Goal: Check status: Check status

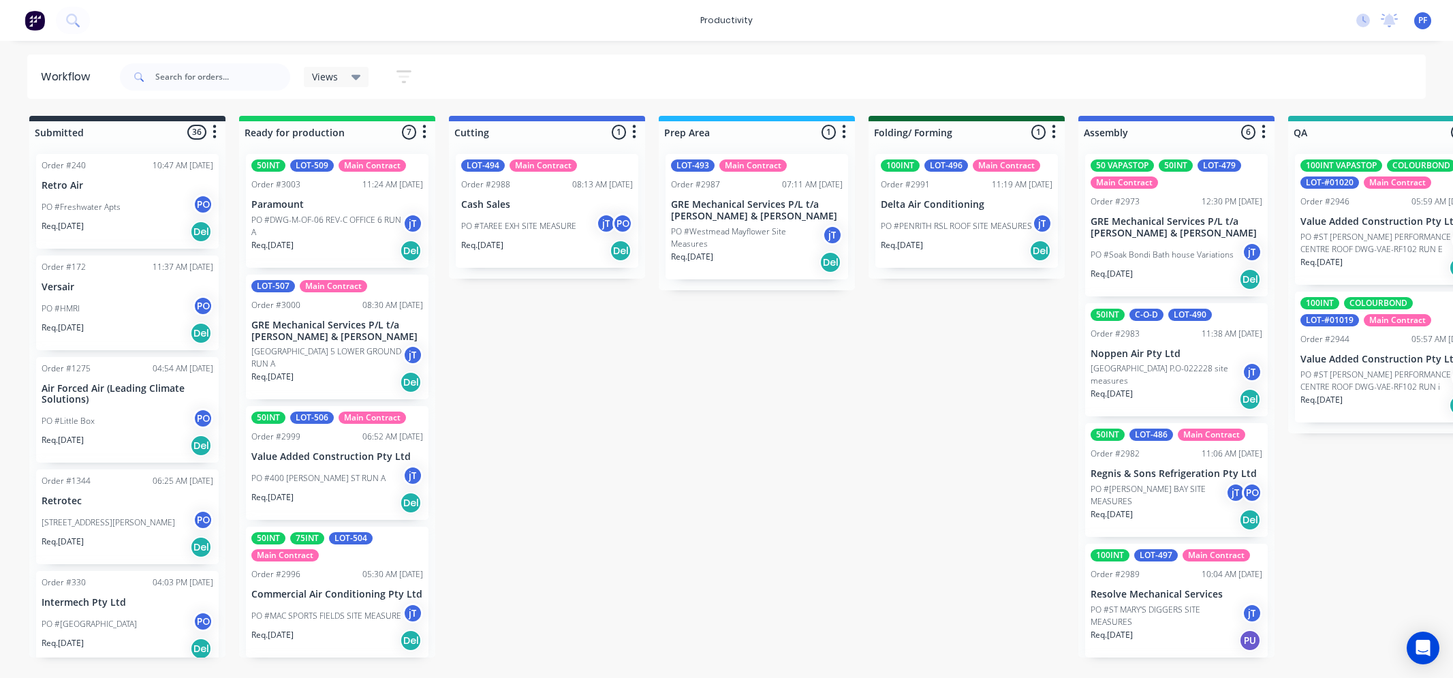
scroll to position [0, 745]
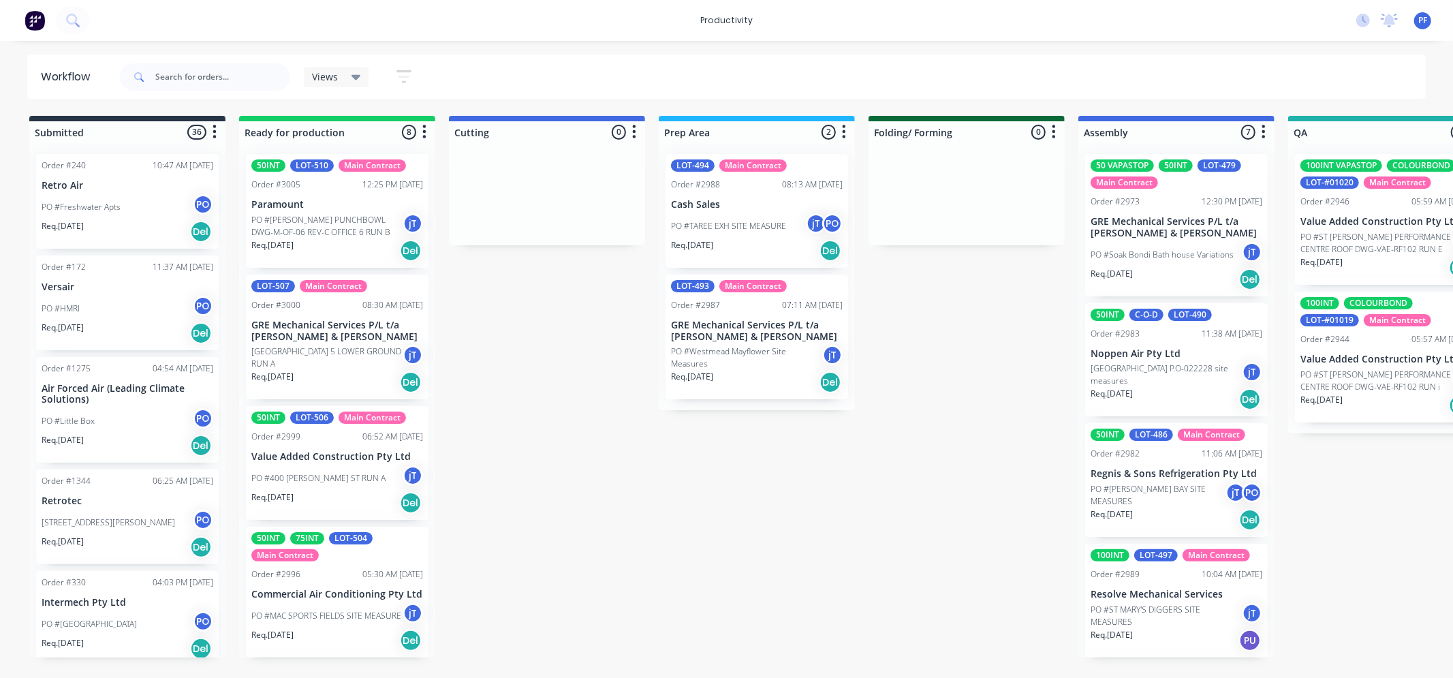
click at [503, 596] on html "productivity productivity Workflow Planner Delivery Scheduling Timesheets No ne…" at bounding box center [726, 298] width 1453 height 596
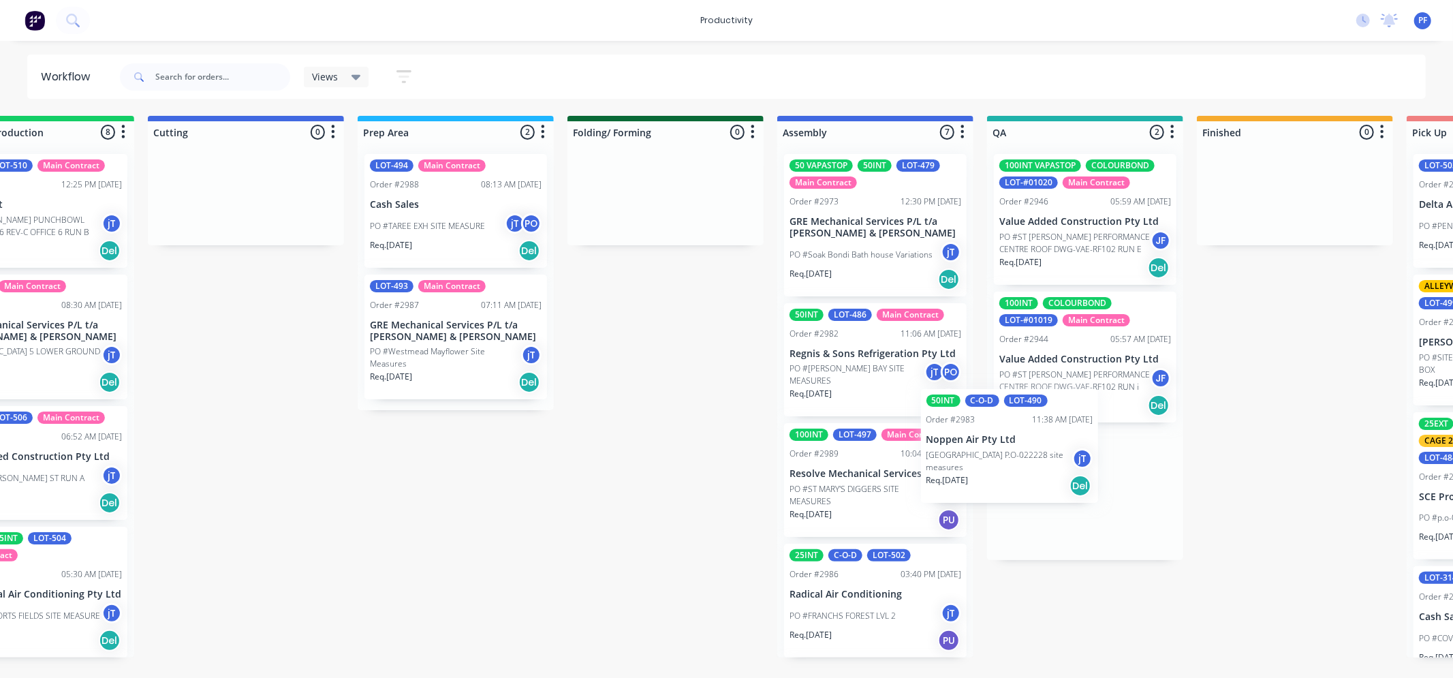
drag, startPoint x: 870, startPoint y: 358, endPoint x: 1011, endPoint y: 444, distance: 165.4
click at [1011, 444] on div "Submitted 36 Order #240 10:47 AM [DATE] Retro Air PO #Freshwater Apts PO Req. […" at bounding box center [1022, 386] width 2666 height 541
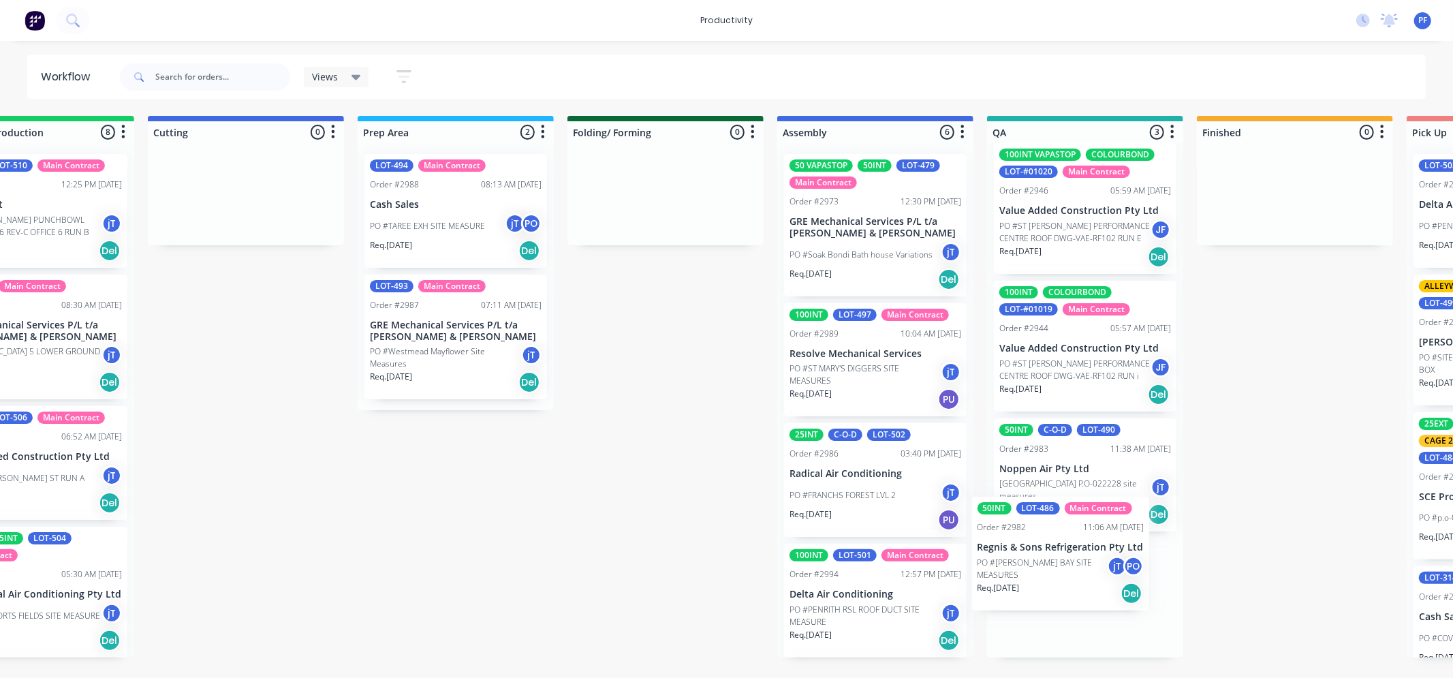
drag, startPoint x: 865, startPoint y: 363, endPoint x: 1005, endPoint y: 343, distance: 141.0
click at [1054, 549] on div "Submitted 36 Order #240 10:47 AM [DATE] Retro Air PO #Freshwater Apts PO Req. […" at bounding box center [1022, 386] width 2666 height 541
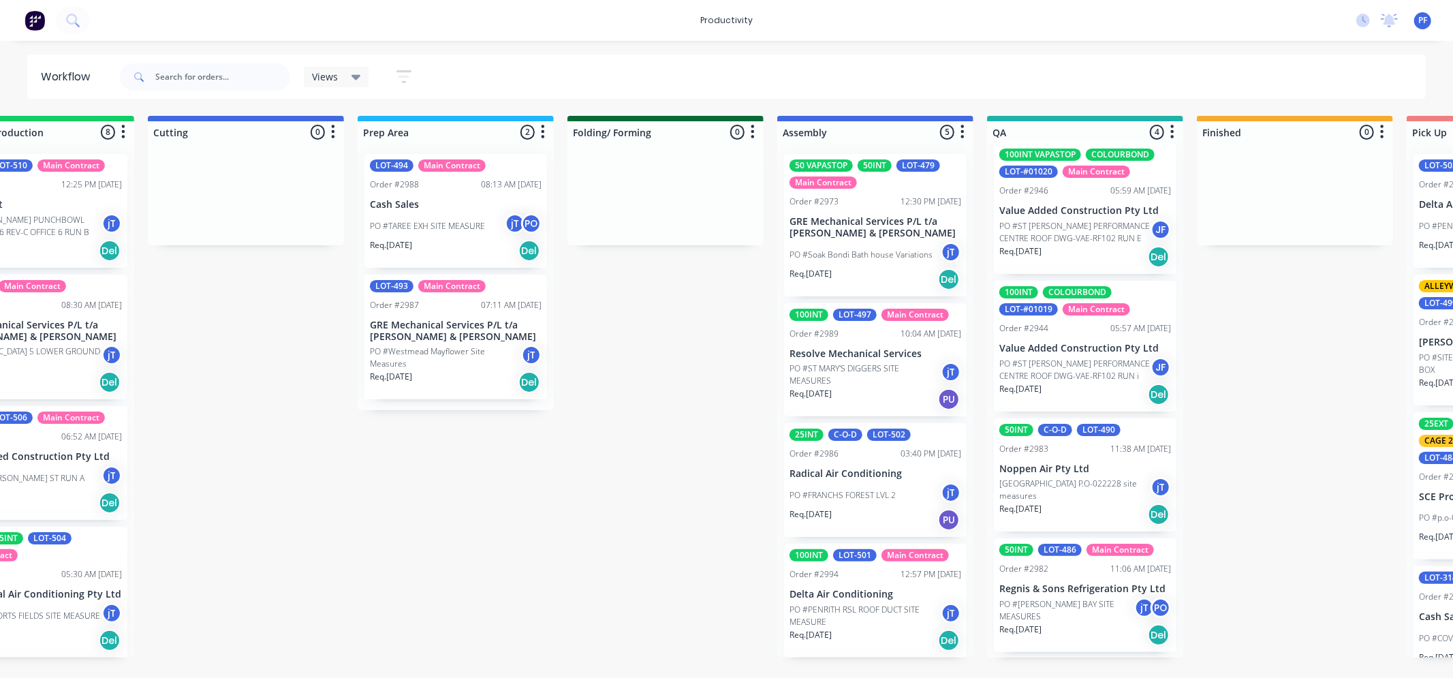
scroll to position [4, 0]
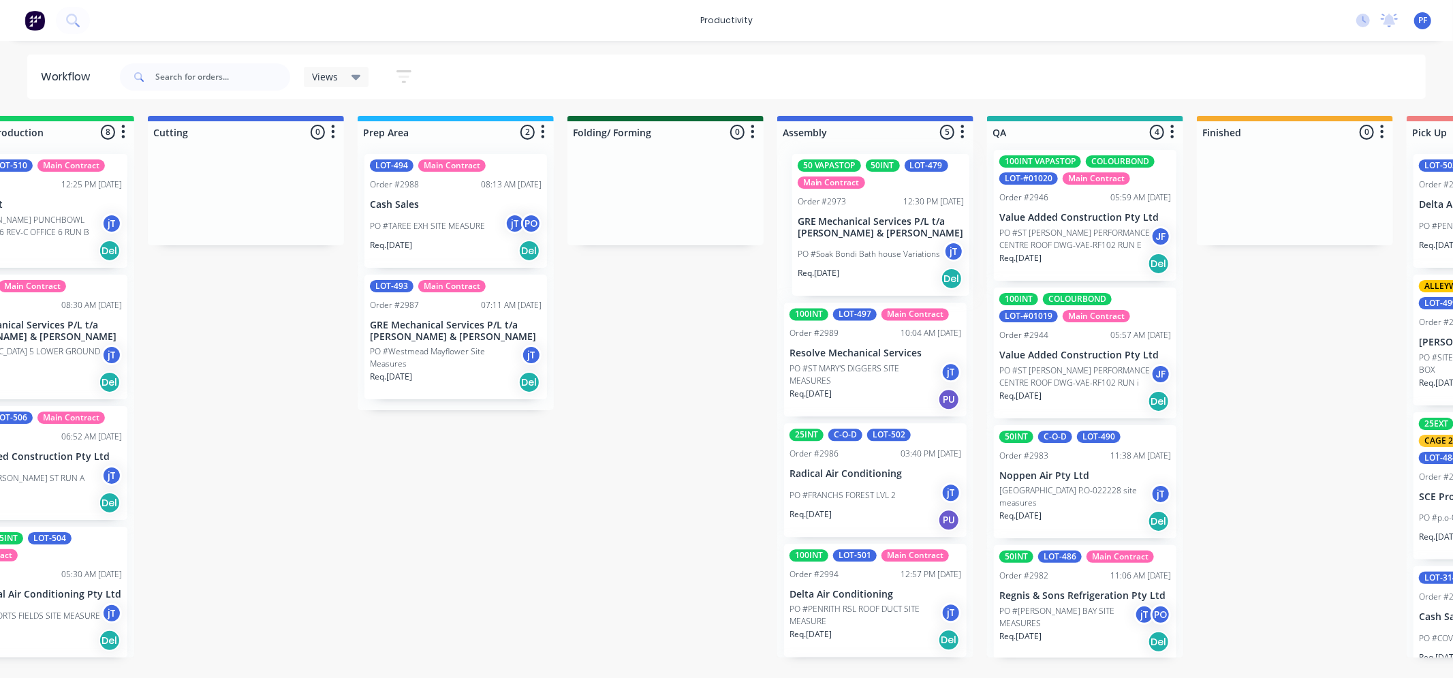
drag, startPoint x: 875, startPoint y: 248, endPoint x: 887, endPoint y: 238, distance: 15.5
click at [887, 240] on div "50 VAPASTOP 50INT LOT-479 Main Contract Order #2973 12:30 PM [DATE] GRE Mechani…" at bounding box center [875, 400] width 196 height 514
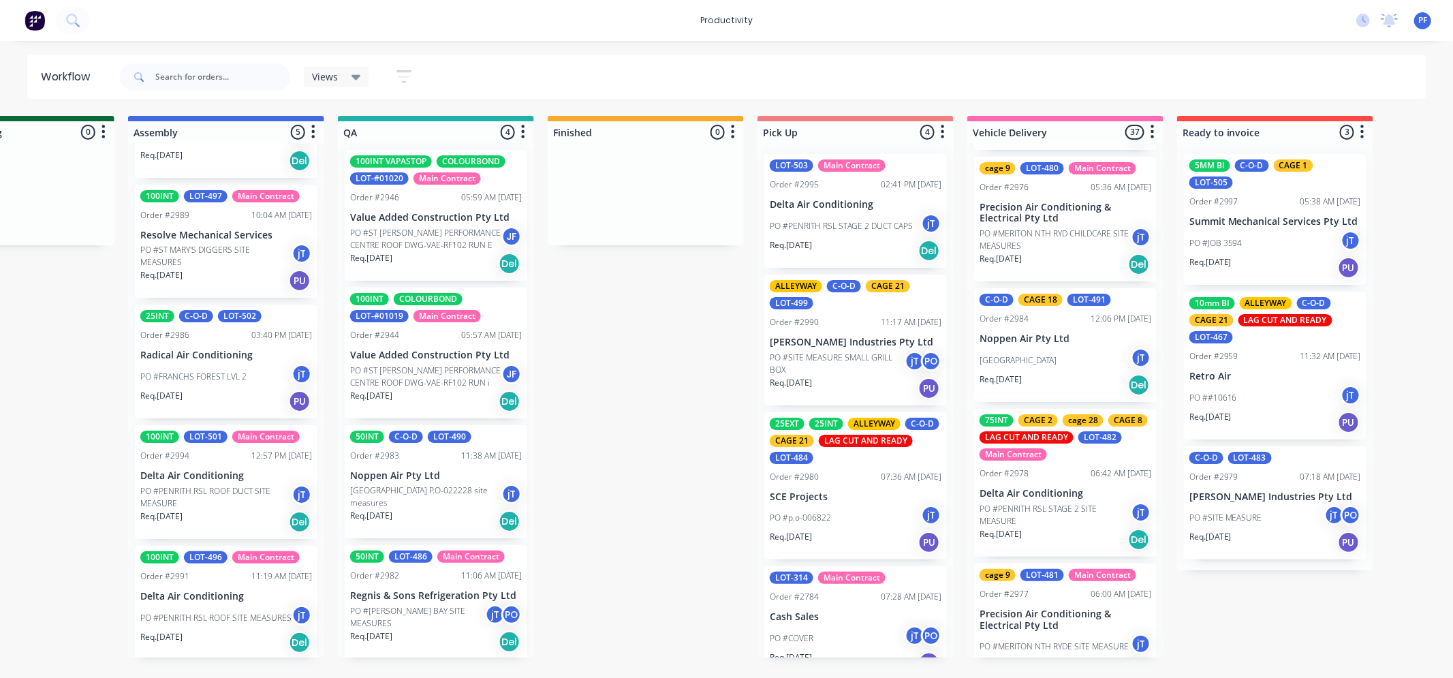
scroll to position [302, 0]
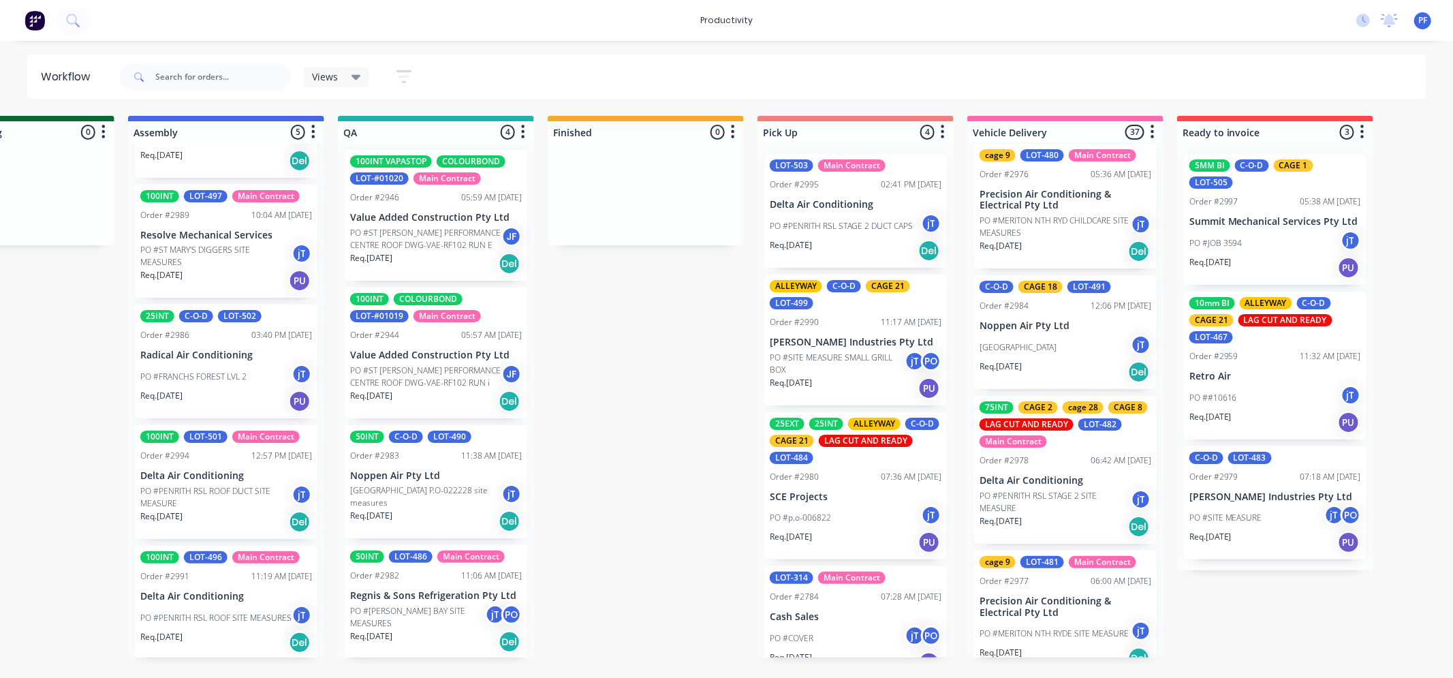
click at [1067, 321] on p "Noppen Air Pty Ltd" at bounding box center [1065, 326] width 172 height 12
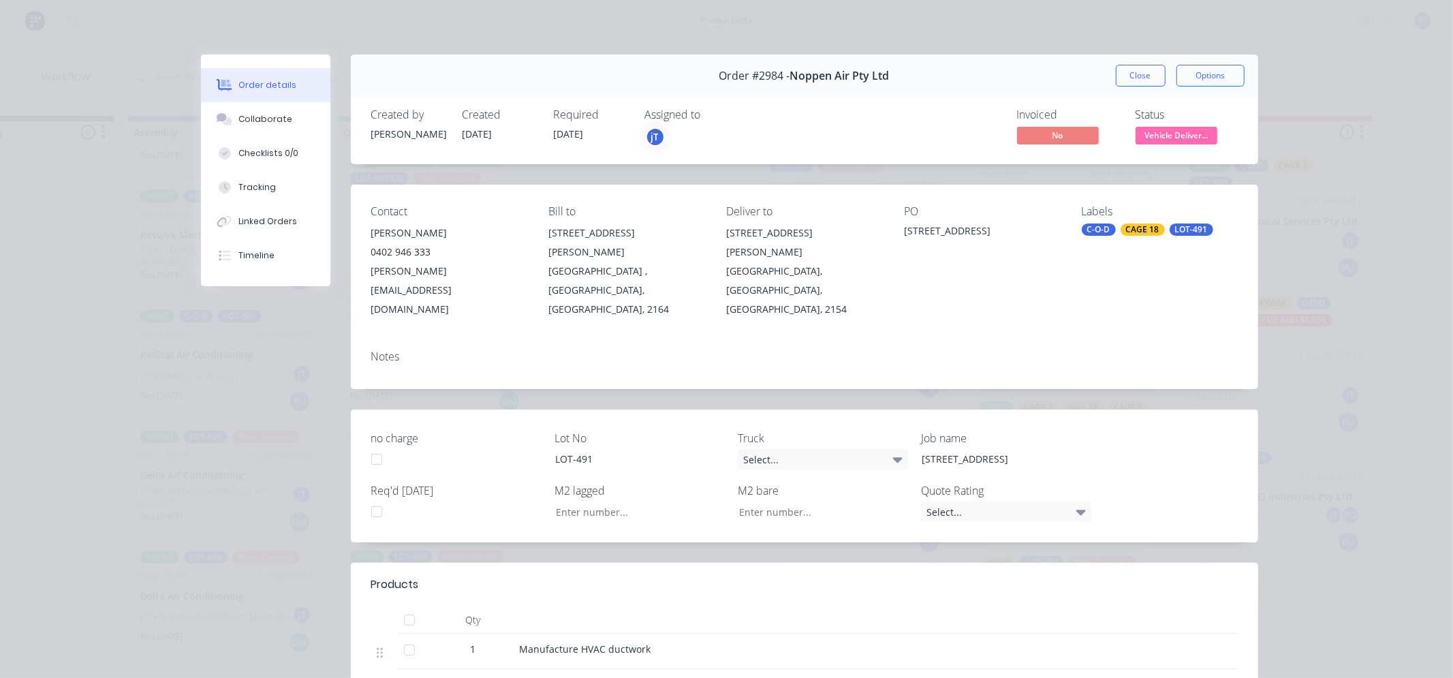
click at [1137, 218] on div "Labels" at bounding box center [1160, 211] width 156 height 13
click at [1142, 226] on div "CAGE 18" at bounding box center [1142, 229] width 44 height 12
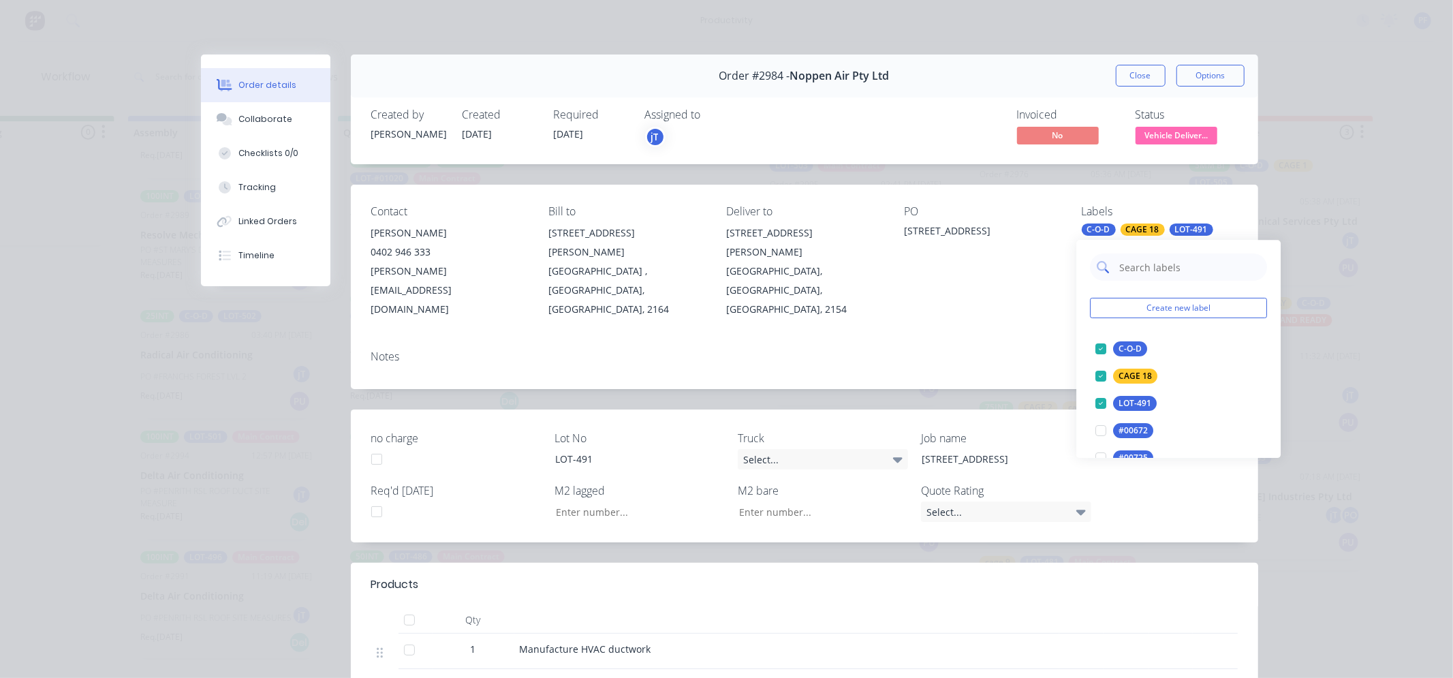
click at [1136, 268] on input "text" at bounding box center [1189, 266] width 142 height 27
click at [1100, 372] on div at bounding box center [1101, 375] width 27 height 27
type input "19"
click at [1144, 396] on div "CAGE 19" at bounding box center [1136, 403] width 44 height 15
click at [995, 280] on div "[GEOGRAPHIC_DATA][STREET_ADDRESS]" at bounding box center [982, 262] width 156 height 114
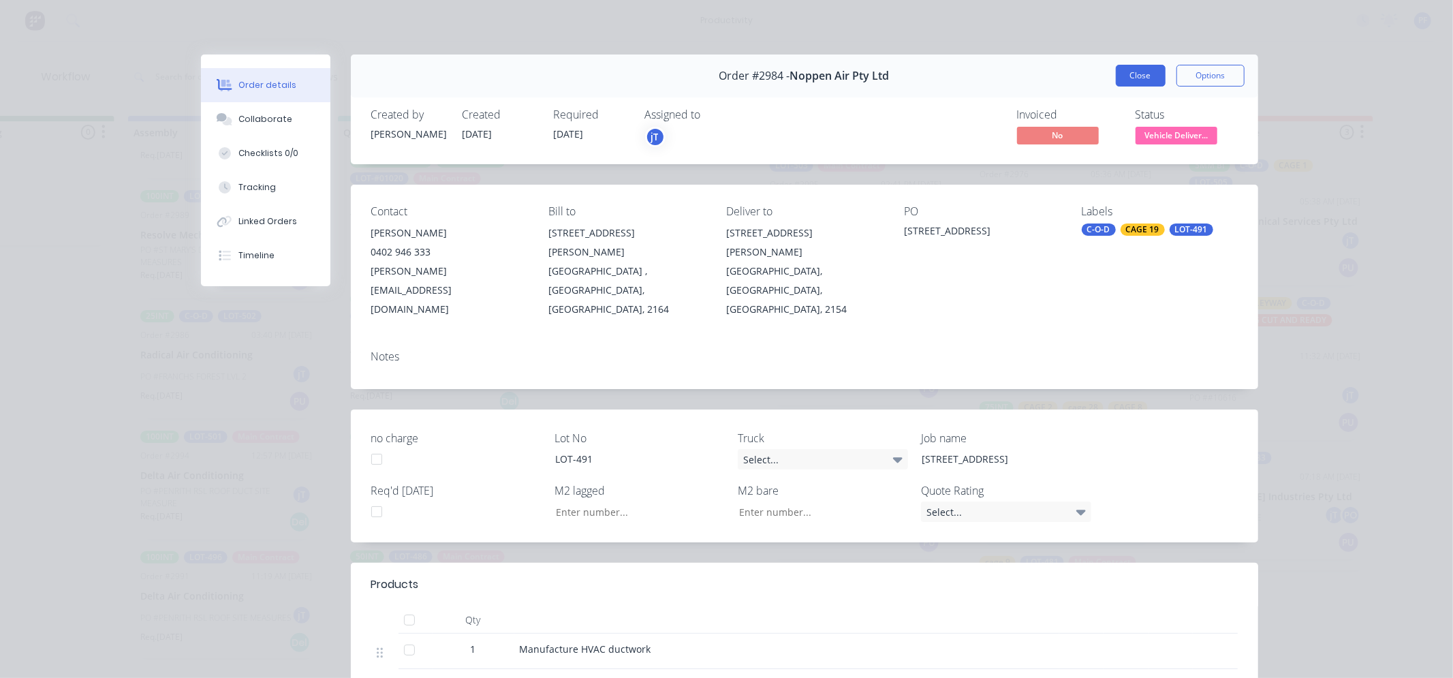
click at [1116, 65] on button "Close" at bounding box center [1141, 76] width 50 height 22
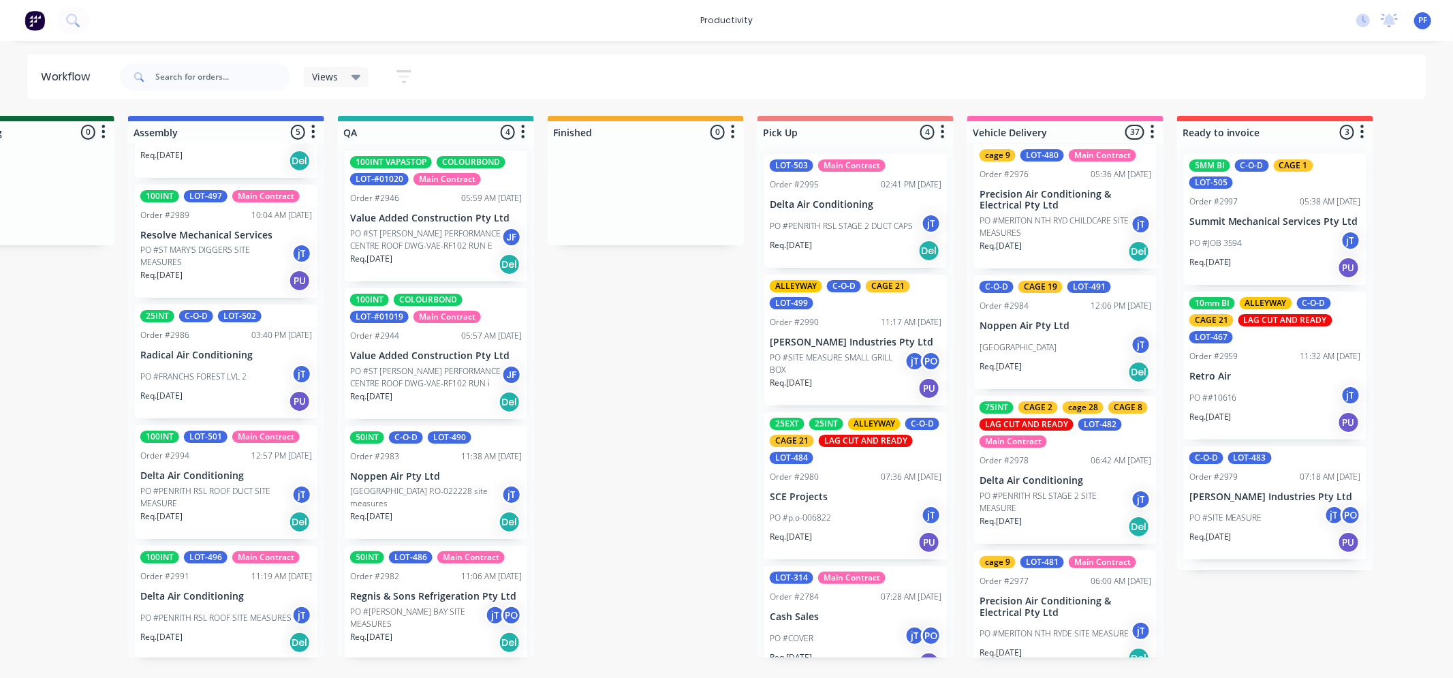
scroll to position [4, 0]
click at [447, 514] on div "Req. [DATE] Del" at bounding box center [436, 520] width 172 height 23
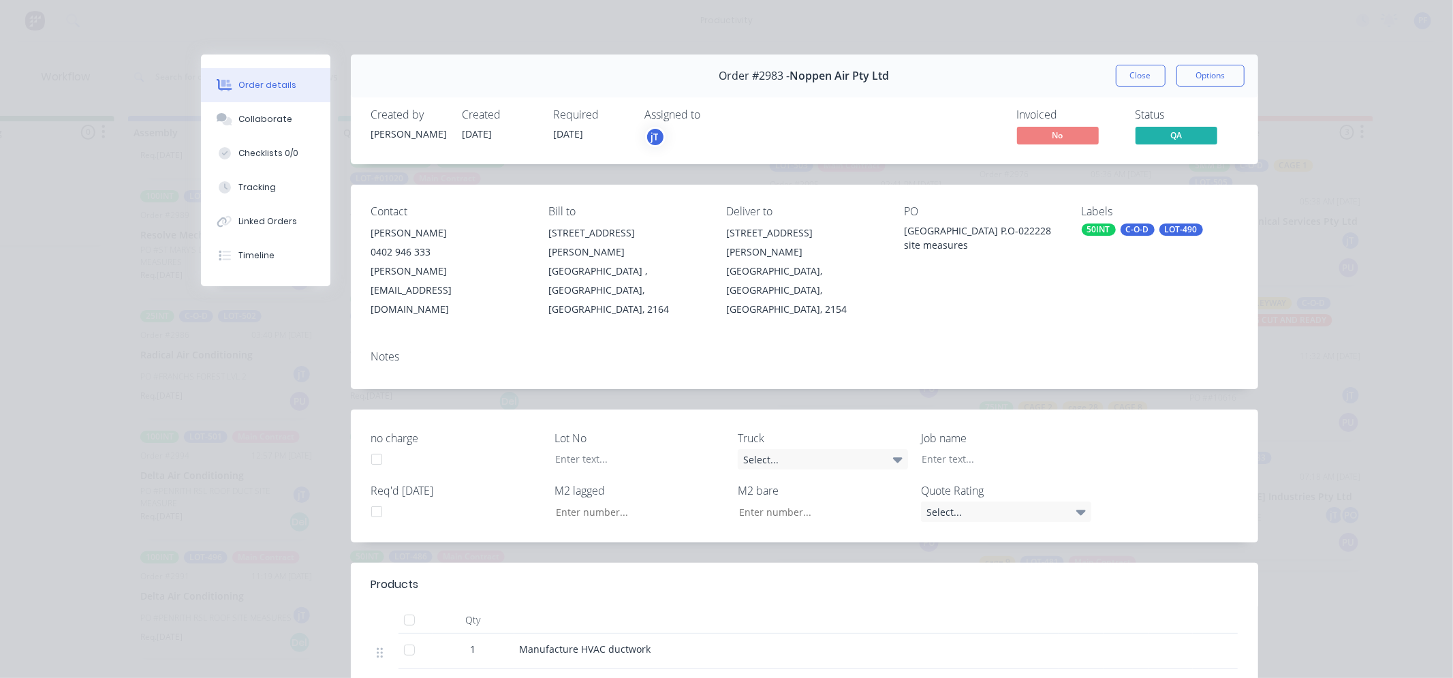
click at [1159, 230] on div "LOT-490" at bounding box center [1181, 229] width 44 height 12
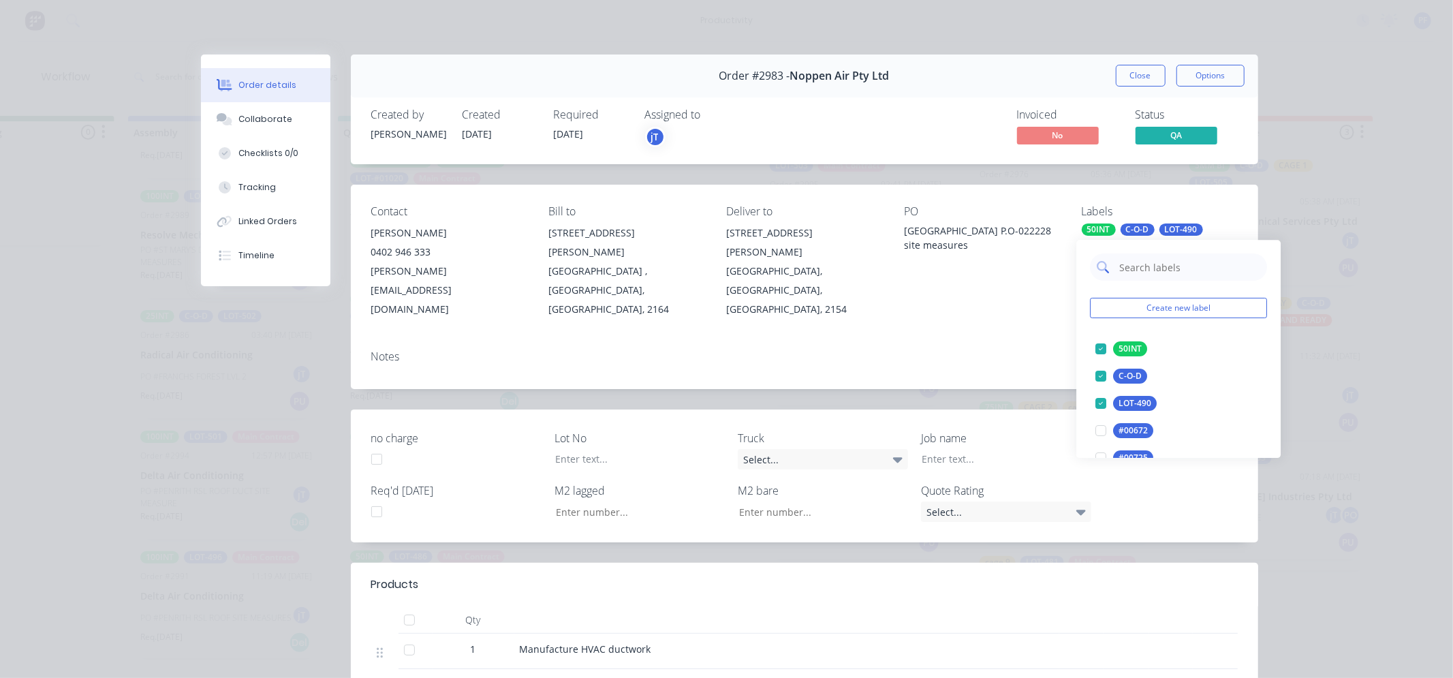
click at [1167, 280] on input "text" at bounding box center [1189, 266] width 142 height 27
type input "19"
click at [1111, 398] on div at bounding box center [1101, 403] width 27 height 27
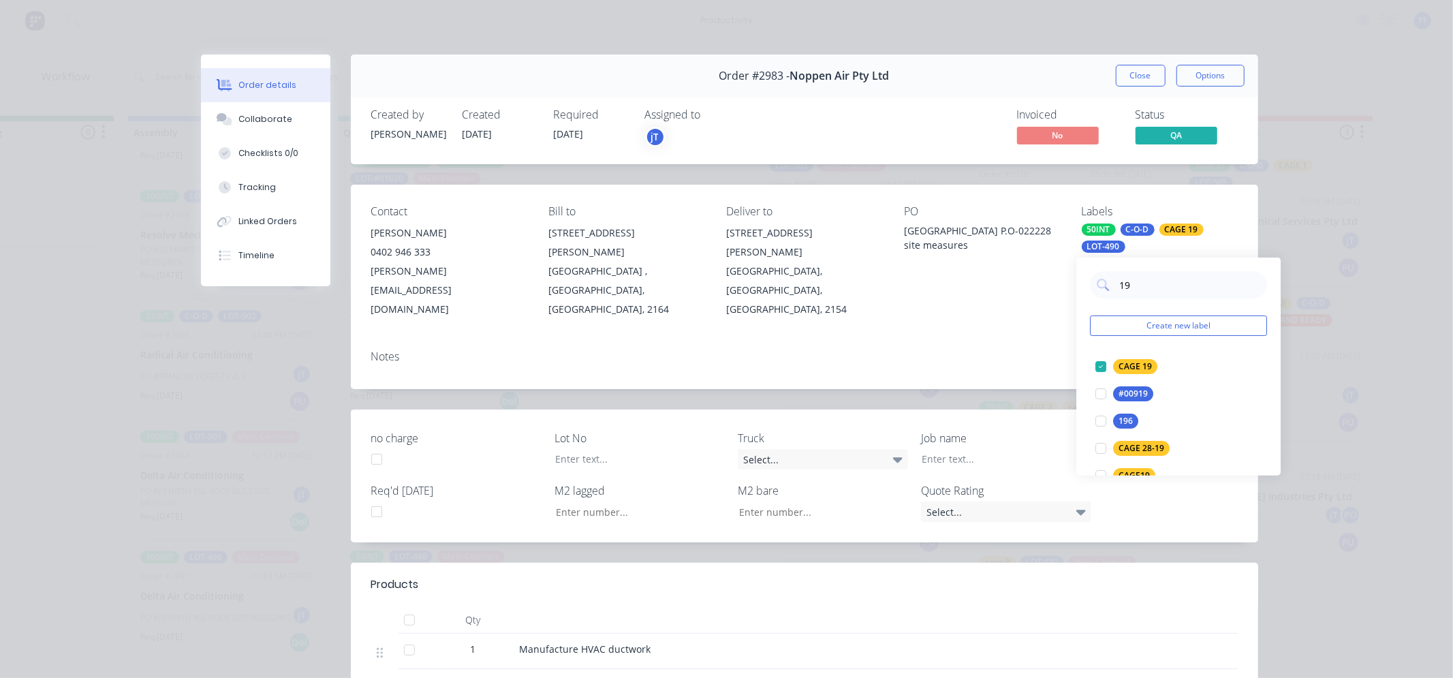
click at [1033, 252] on div "[GEOGRAPHIC_DATA] P.O-022228 site measures" at bounding box center [982, 237] width 156 height 29
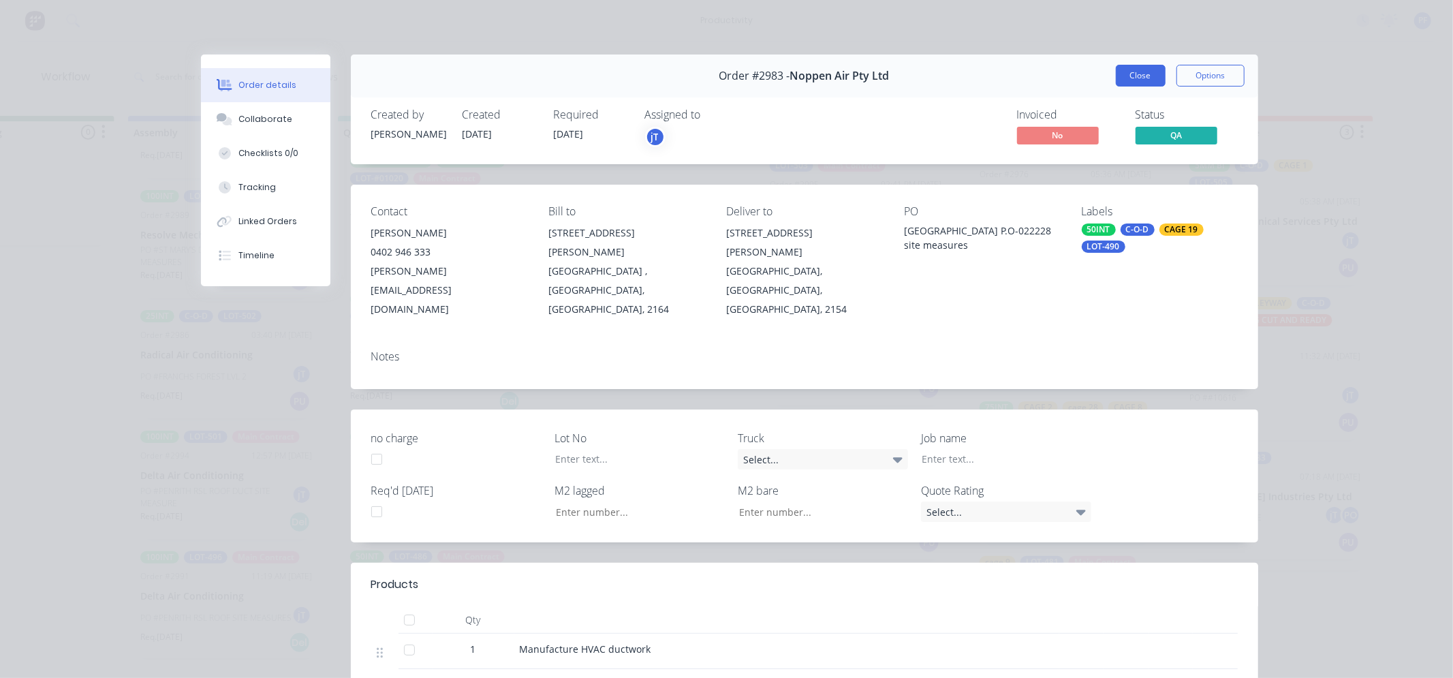
click at [1127, 79] on button "Close" at bounding box center [1141, 76] width 50 height 22
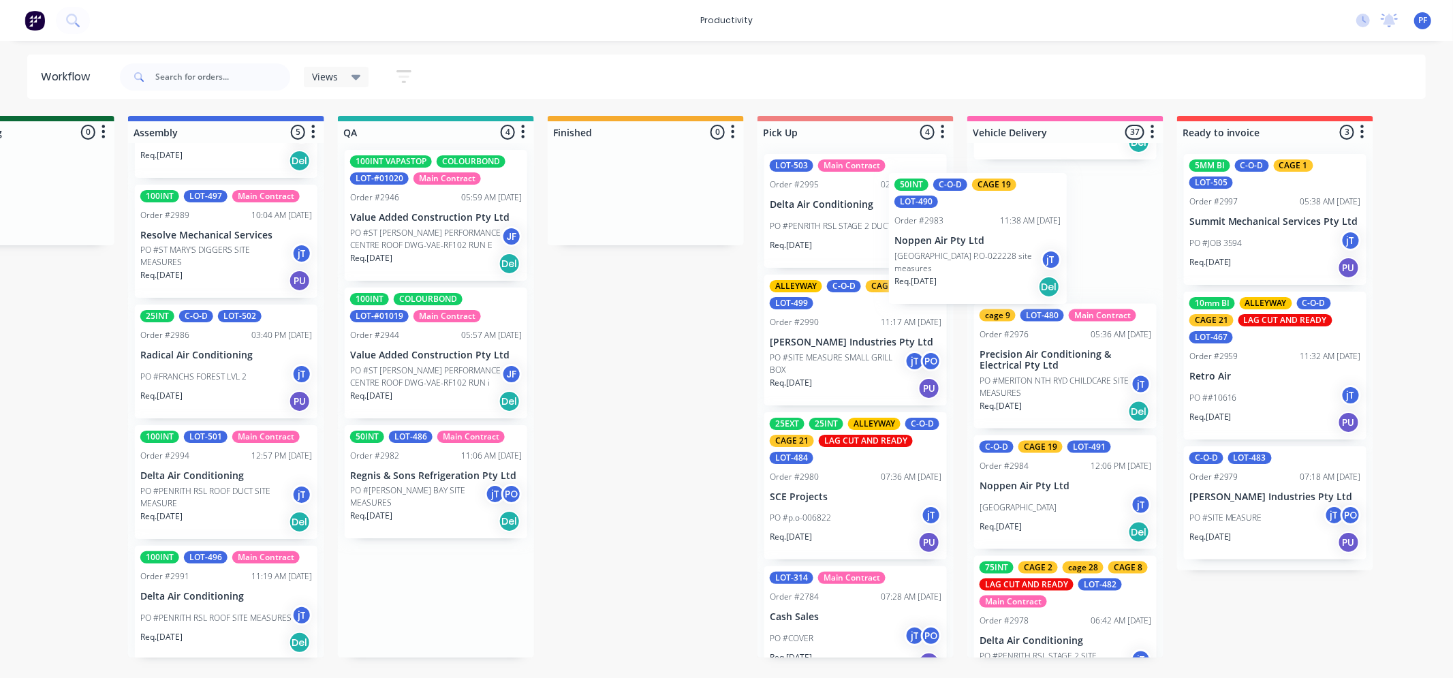
scroll to position [262, 0]
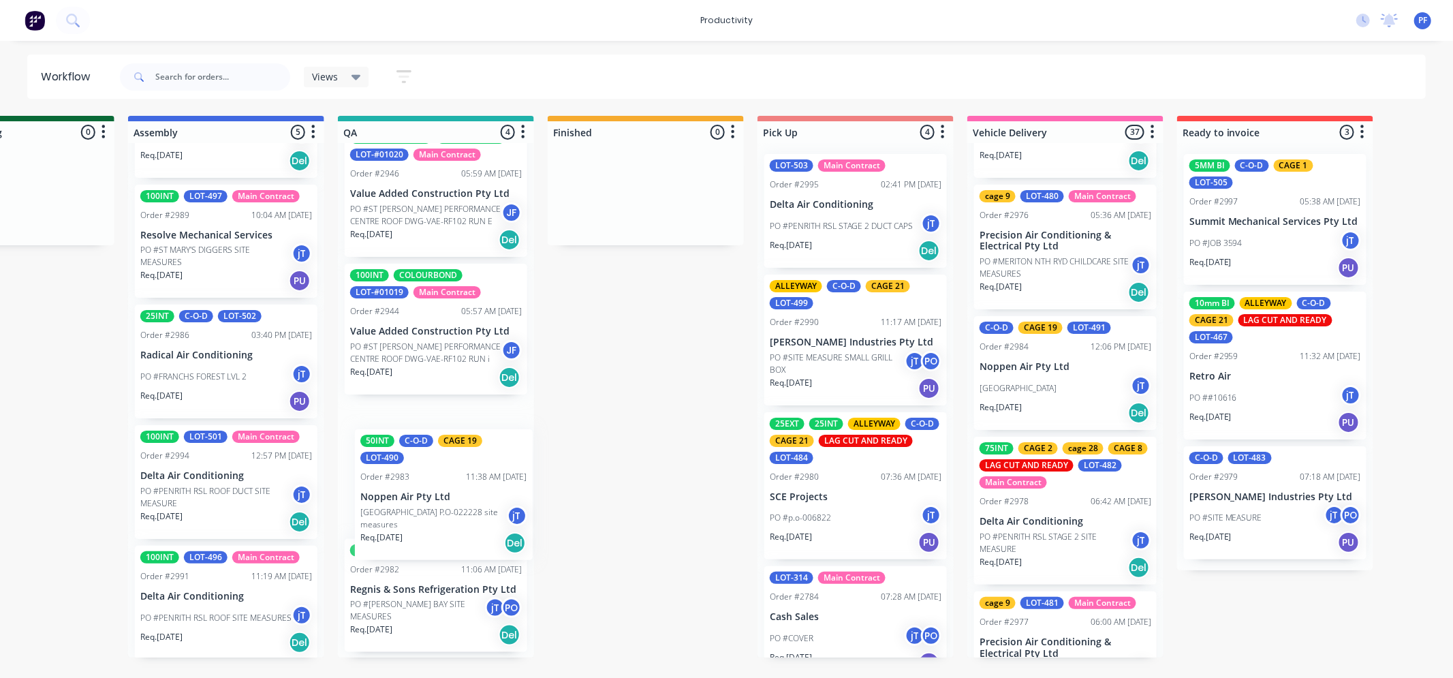
drag, startPoint x: 399, startPoint y: 492, endPoint x: 414, endPoint y: 492, distance: 15.0
click at [414, 493] on div "100INT VAPASTOP COLOURBOND LOT-#01020 Main Contract Order #2946 05:59 AM [DATE]…" at bounding box center [436, 400] width 196 height 514
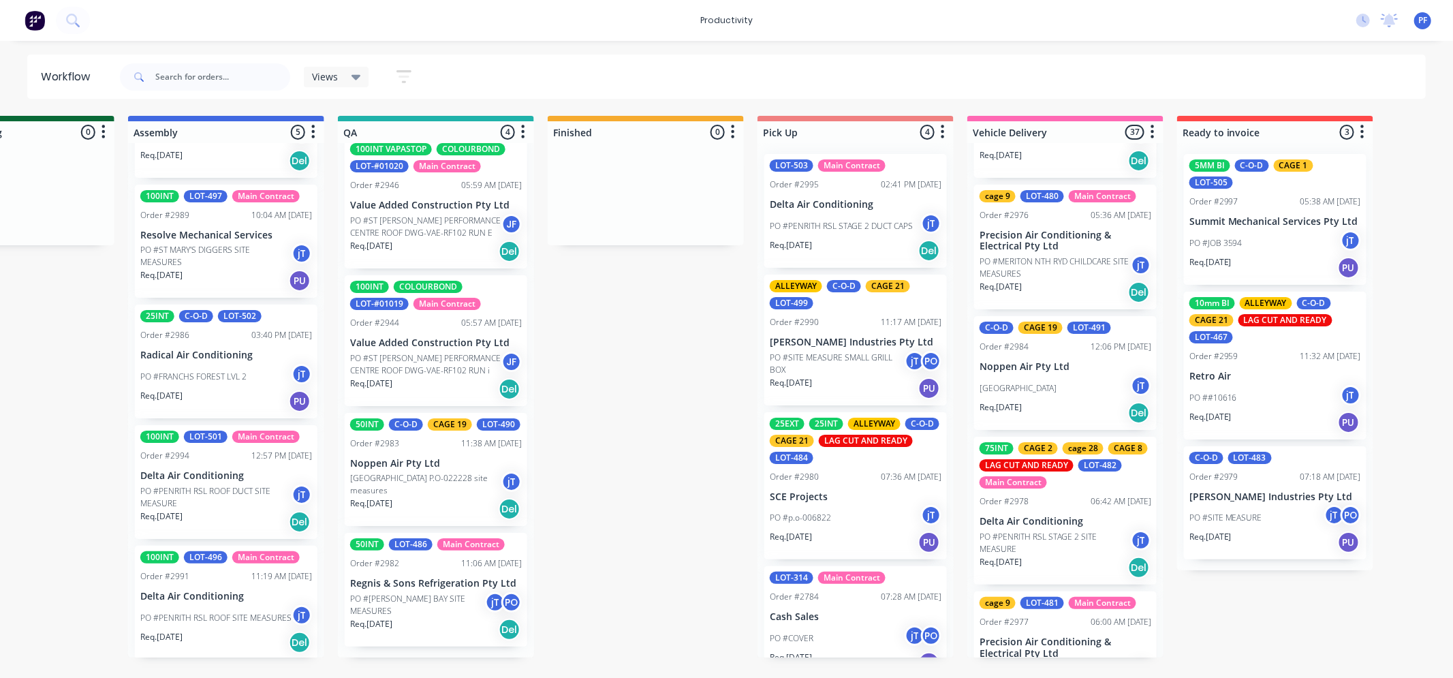
scroll to position [21, 0]
